Goal: Task Accomplishment & Management: Complete application form

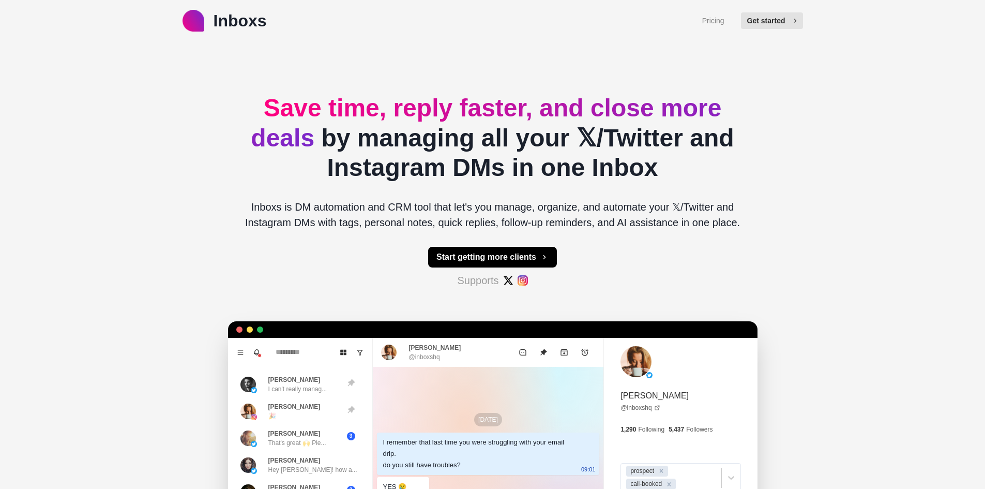
click at [760, 28] on button "Get started" at bounding box center [772, 20] width 62 height 17
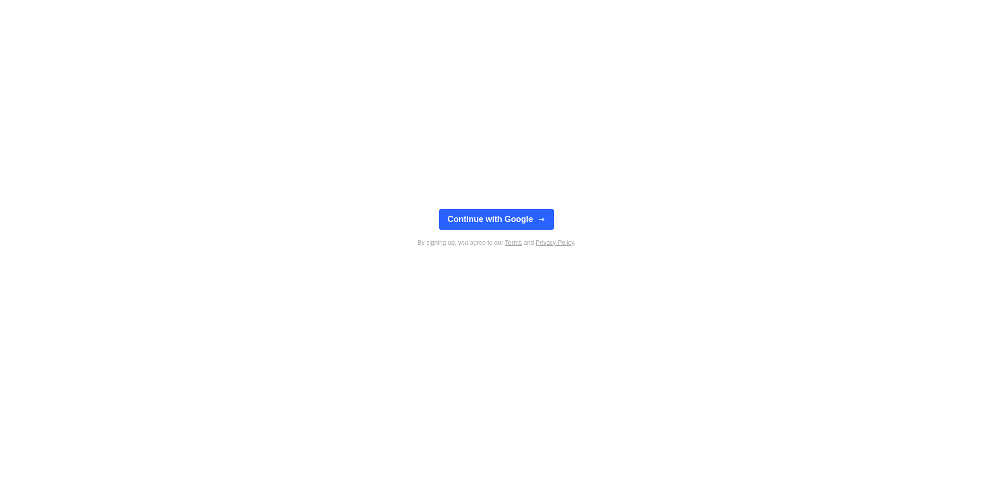
click at [763, 27] on div "Continue with Google By signing up, you agree to our Terms and Privacy Policy ." at bounding box center [496, 244] width 993 height 489
click at [532, 223] on button "Continue with Google" at bounding box center [496, 219] width 114 height 21
